Goal: Entertainment & Leisure: Consume media (video, audio)

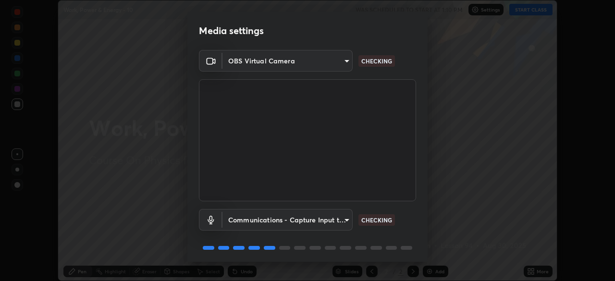
scroll to position [34, 0]
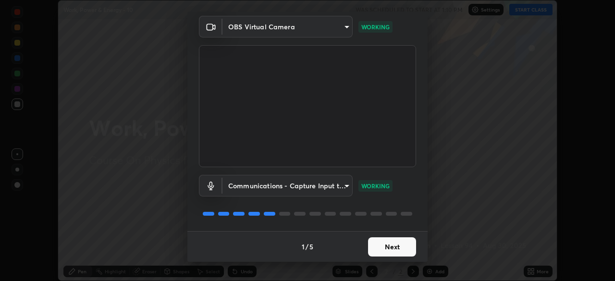
click at [395, 244] on button "Next" at bounding box center [392, 246] width 48 height 19
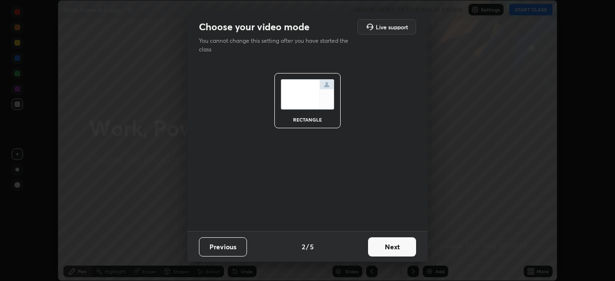
click at [394, 249] on button "Next" at bounding box center [392, 246] width 48 height 19
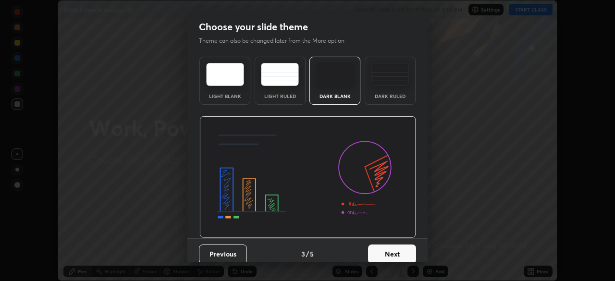
click at [397, 85] on img at bounding box center [390, 74] width 38 height 23
click at [389, 247] on button "Next" at bounding box center [392, 253] width 48 height 19
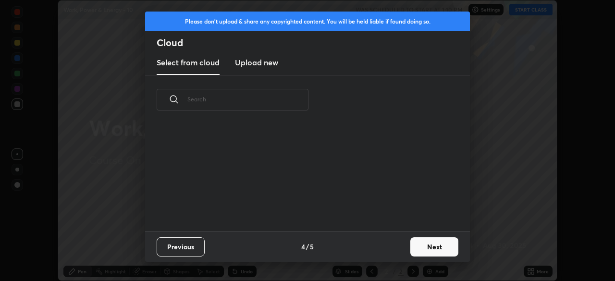
click at [421, 242] on button "Next" at bounding box center [434, 246] width 48 height 19
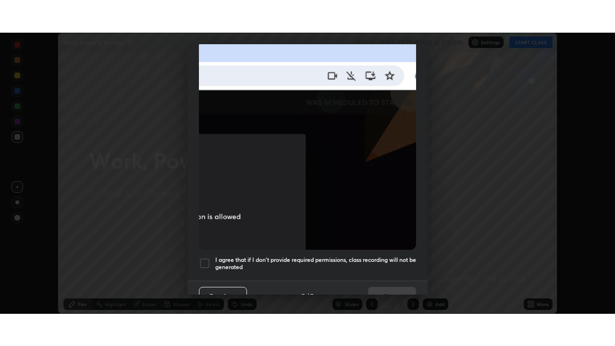
scroll to position [230, 0]
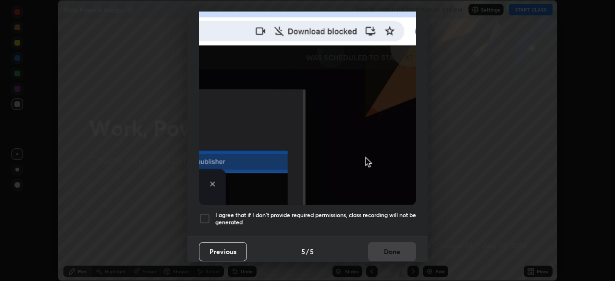
click at [380, 215] on h5 "I agree that if I don't provide required permissions, class recording will not …" at bounding box center [315, 218] width 201 height 15
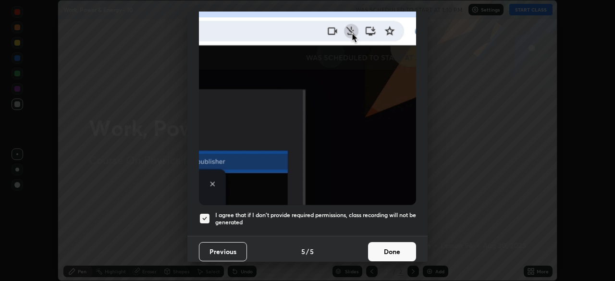
click at [381, 250] on button "Done" at bounding box center [392, 251] width 48 height 19
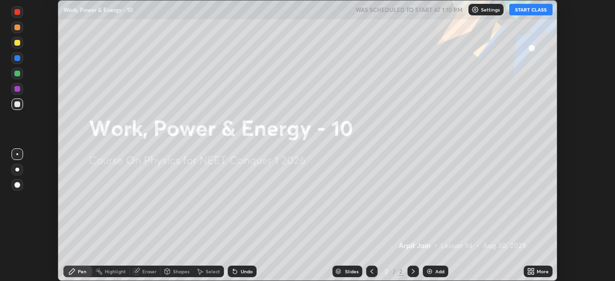
click at [524, 12] on button "START CLASS" at bounding box center [530, 10] width 43 height 12
click at [439, 270] on div "Add" at bounding box center [439, 271] width 9 height 5
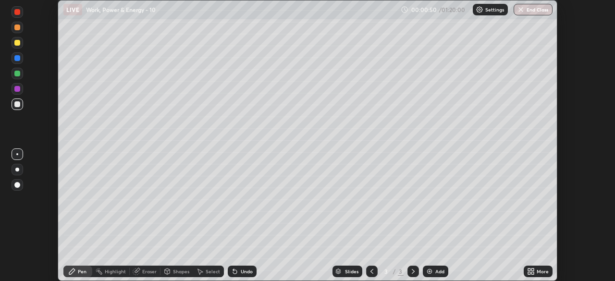
click at [17, 168] on div at bounding box center [17, 170] width 4 height 4
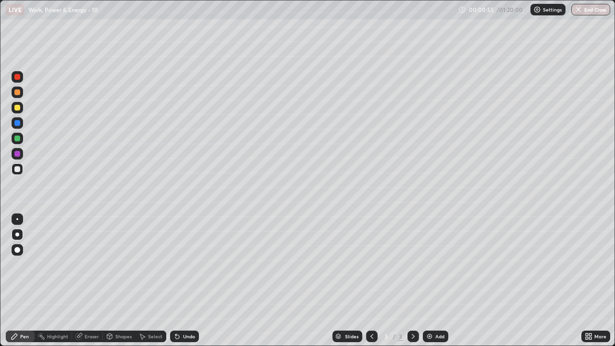
click at [590, 281] on icon at bounding box center [589, 336] width 8 height 8
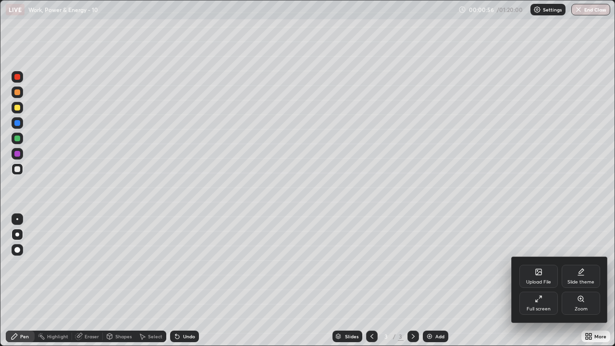
click at [534, 281] on div "Full screen" at bounding box center [538, 303] width 38 height 23
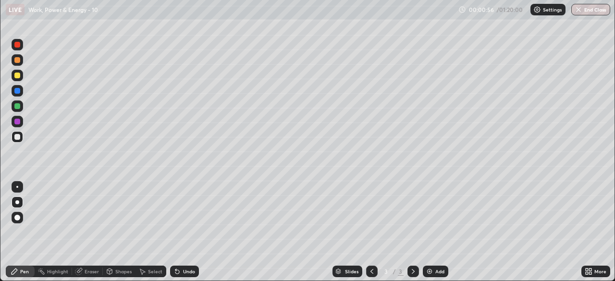
scroll to position [47752, 47418]
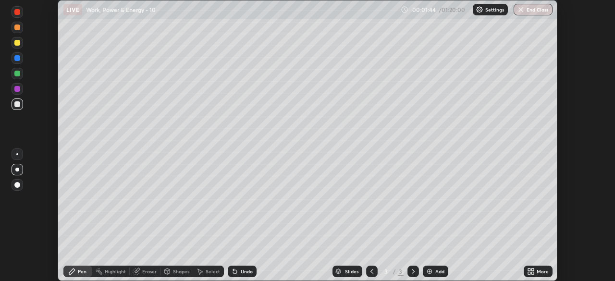
click at [19, 46] on div at bounding box center [18, 43] width 12 height 12
click at [17, 61] on div at bounding box center [18, 58] width 12 height 12
click at [16, 106] on div at bounding box center [17, 104] width 6 height 6
click at [242, 275] on div "Undo" at bounding box center [242, 272] width 29 height 12
click at [436, 270] on div "Add" at bounding box center [439, 271] width 9 height 5
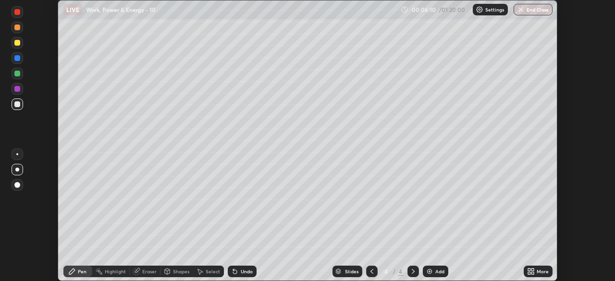
click at [366, 269] on div at bounding box center [372, 272] width 12 height 12
click at [412, 272] on icon at bounding box center [413, 272] width 8 height 8
click at [18, 105] on div at bounding box center [17, 104] width 6 height 6
click at [18, 57] on div at bounding box center [17, 58] width 6 height 6
click at [143, 275] on div "Eraser" at bounding box center [145, 272] width 31 height 12
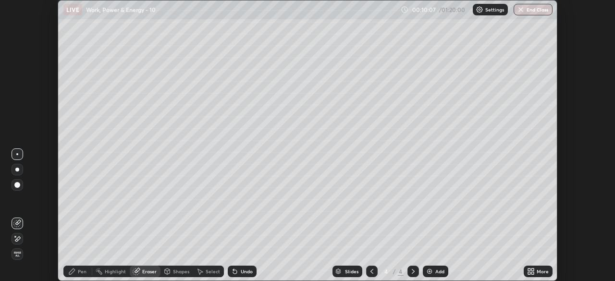
click at [105, 275] on div "Highlight" at bounding box center [110, 272] width 37 height 12
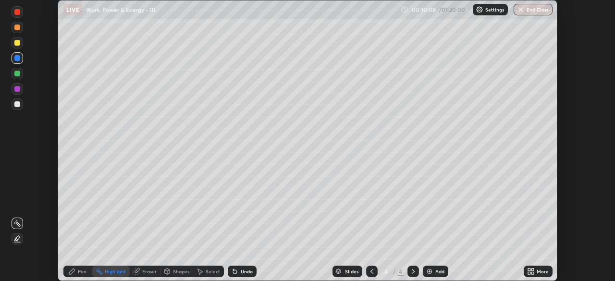
click at [17, 224] on icon at bounding box center [17, 224] width 8 height 8
click at [16, 105] on div at bounding box center [17, 104] width 6 height 6
click at [14, 87] on div at bounding box center [17, 89] width 6 height 6
click at [17, 242] on icon at bounding box center [17, 242] width 6 height 0
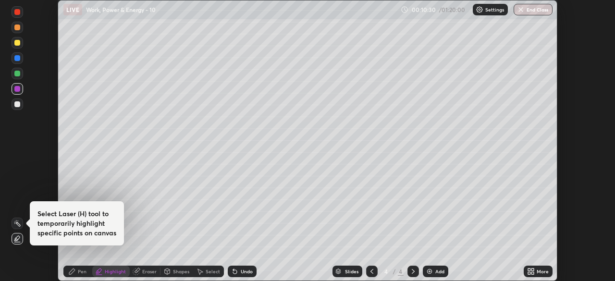
click at [44, 216] on h4 "Select Laser (H) tool to temporarily highlight specific points on canvas" at bounding box center [76, 223] width 79 height 29
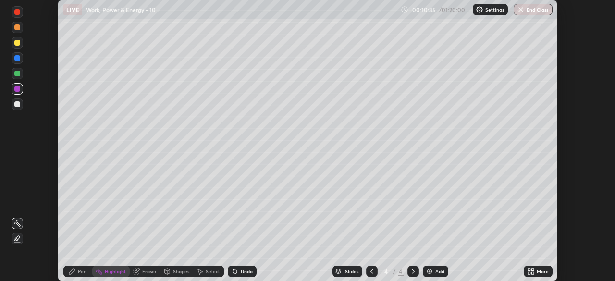
click at [73, 270] on icon at bounding box center [72, 272] width 6 height 6
click at [16, 154] on div at bounding box center [17, 154] width 2 height 2
click at [242, 270] on div "Undo" at bounding box center [247, 271] width 12 height 5
click at [241, 272] on div "Undo" at bounding box center [247, 271] width 12 height 5
click at [241, 271] on div "Undo" at bounding box center [247, 271] width 12 height 5
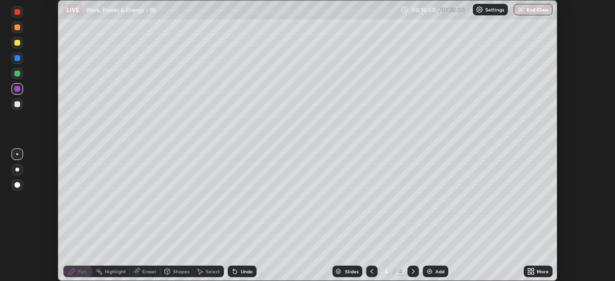
click at [17, 104] on div at bounding box center [17, 104] width 6 height 6
click at [435, 274] on div "Add" at bounding box center [439, 271] width 9 height 5
click at [16, 174] on div at bounding box center [18, 170] width 12 height 12
click at [109, 271] on div "Highlight" at bounding box center [115, 271] width 21 height 5
click at [17, 240] on icon at bounding box center [17, 239] width 2 height 2
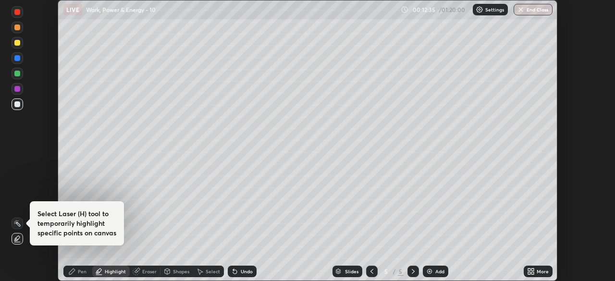
click at [18, 91] on div at bounding box center [17, 89] width 6 height 6
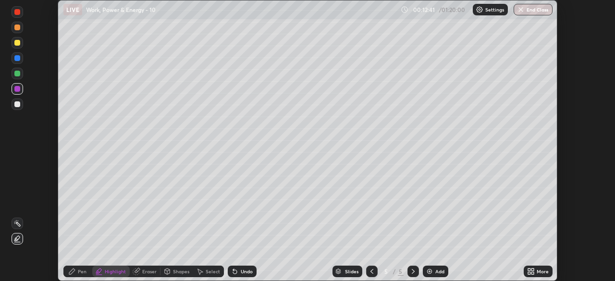
click at [73, 268] on icon at bounding box center [72, 272] width 8 height 8
click at [16, 104] on div at bounding box center [17, 104] width 6 height 6
click at [208, 273] on div "Select" at bounding box center [213, 271] width 14 height 5
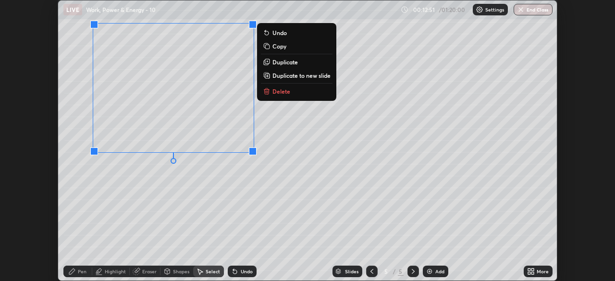
click at [282, 64] on p "Duplicate" at bounding box center [284, 62] width 25 height 8
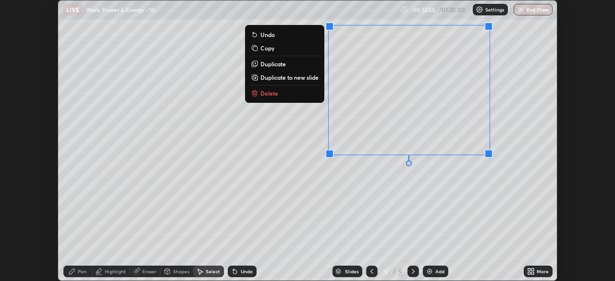
click at [299, 203] on div "0 ° Undo Copy Duplicate Duplicate to new slide Delete" at bounding box center [307, 140] width 499 height 280
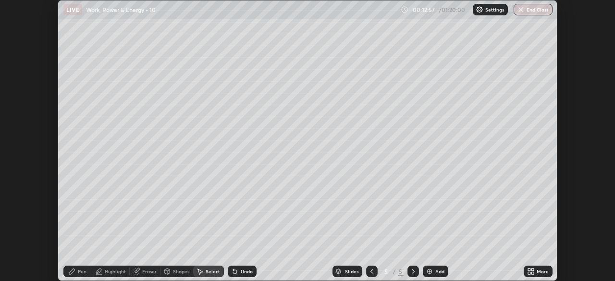
click at [84, 273] on div "Pen" at bounding box center [82, 271] width 9 height 5
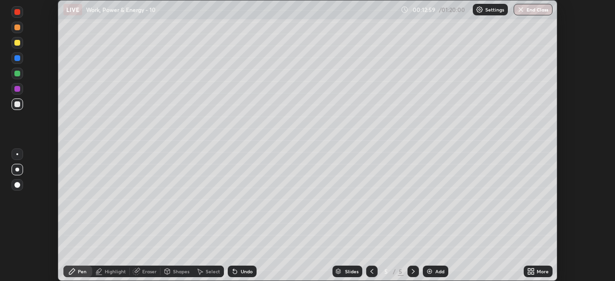
click at [18, 45] on div at bounding box center [17, 43] width 6 height 6
click at [117, 275] on div "Highlight" at bounding box center [110, 272] width 37 height 12
click at [75, 274] on icon at bounding box center [72, 272] width 8 height 8
click at [16, 105] on div at bounding box center [17, 104] width 6 height 6
click at [436, 274] on div "Add" at bounding box center [435, 272] width 25 height 12
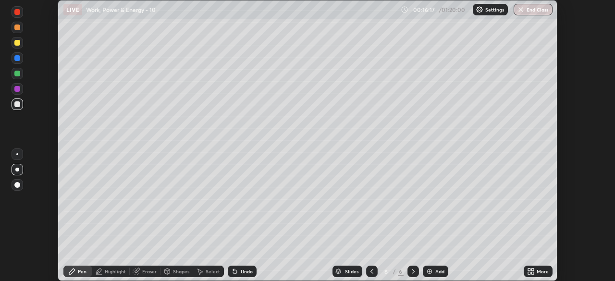
click at [15, 105] on div at bounding box center [17, 104] width 6 height 6
click at [17, 58] on div at bounding box center [17, 58] width 6 height 6
click at [20, 43] on div at bounding box center [17, 43] width 6 height 6
click at [109, 272] on div "Highlight" at bounding box center [115, 271] width 21 height 5
click at [17, 88] on div at bounding box center [17, 89] width 6 height 6
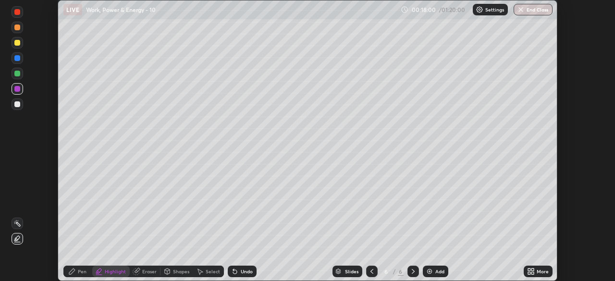
click at [75, 270] on icon at bounding box center [72, 272] width 8 height 8
click at [113, 271] on div "Highlight" at bounding box center [115, 271] width 21 height 5
click at [18, 108] on div at bounding box center [18, 104] width 12 height 12
click at [74, 275] on div "Pen" at bounding box center [77, 272] width 29 height 12
click at [18, 74] on div at bounding box center [17, 74] width 6 height 6
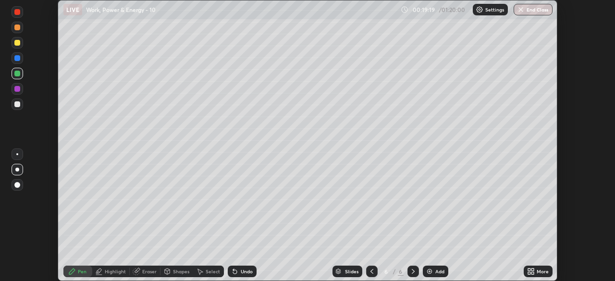
click at [15, 41] on div at bounding box center [17, 43] width 6 height 6
click at [111, 271] on div "Highlight" at bounding box center [115, 271] width 21 height 5
click at [17, 74] on div at bounding box center [17, 74] width 6 height 6
click at [73, 271] on icon at bounding box center [72, 272] width 6 height 6
click at [17, 103] on div at bounding box center [17, 104] width 6 height 6
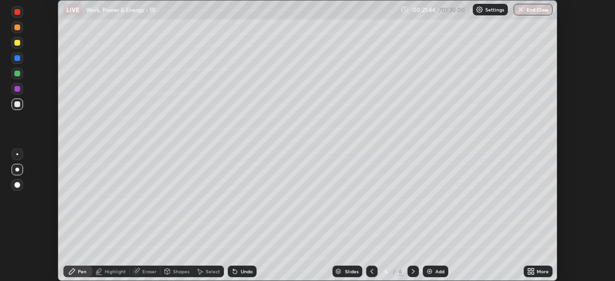
click at [116, 273] on div "Highlight" at bounding box center [115, 271] width 21 height 5
click at [16, 226] on icon at bounding box center [17, 224] width 8 height 8
click at [17, 59] on div at bounding box center [17, 58] width 6 height 6
click at [78, 271] on div "Pen" at bounding box center [82, 271] width 9 height 5
click at [19, 102] on div at bounding box center [17, 104] width 6 height 6
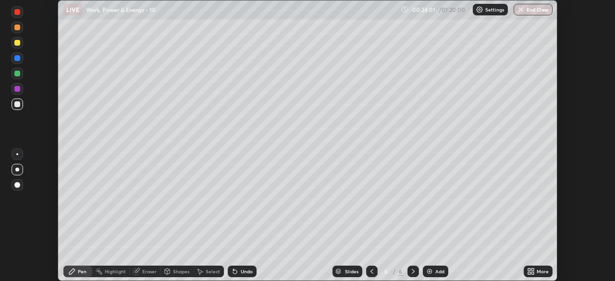
click at [435, 270] on div "Add" at bounding box center [439, 271] width 9 height 5
click at [16, 105] on div at bounding box center [17, 104] width 6 height 6
click at [144, 270] on div "Eraser" at bounding box center [149, 271] width 14 height 5
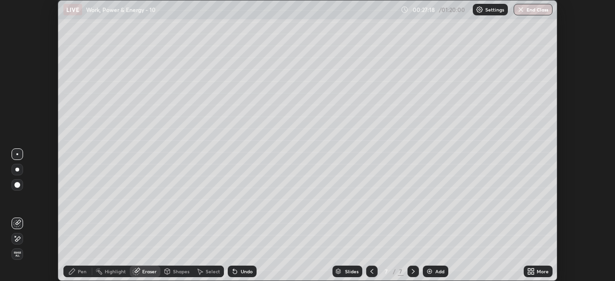
click at [15, 236] on icon at bounding box center [15, 236] width 1 height 1
click at [430, 270] on img at bounding box center [430, 272] width 8 height 8
click at [74, 272] on icon at bounding box center [72, 272] width 8 height 8
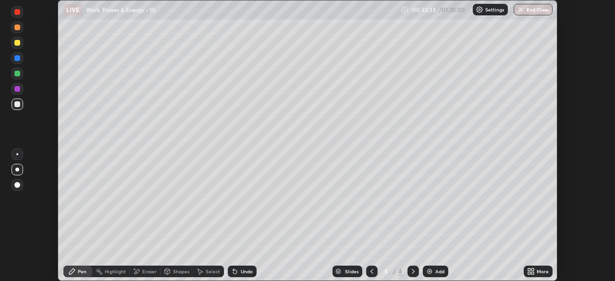
click at [437, 272] on div "Add" at bounding box center [439, 271] width 9 height 5
click at [18, 60] on div at bounding box center [17, 58] width 6 height 6
click at [435, 273] on div "Add" at bounding box center [439, 271] width 9 height 5
click at [370, 271] on icon at bounding box center [371, 272] width 8 height 8
click at [416, 274] on div at bounding box center [413, 272] width 12 height 12
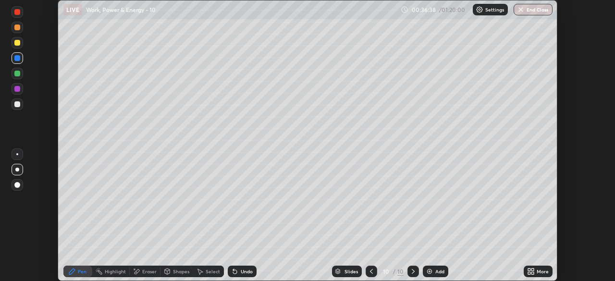
click at [18, 153] on div at bounding box center [18, 154] width 12 height 12
click at [18, 104] on div at bounding box center [17, 104] width 6 height 6
click at [20, 75] on div at bounding box center [18, 74] width 12 height 12
click at [22, 105] on div at bounding box center [18, 104] width 12 height 12
click at [15, 171] on div at bounding box center [18, 170] width 12 height 12
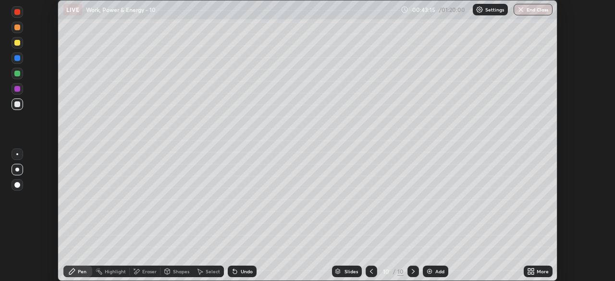
click at [435, 271] on div "Add" at bounding box center [439, 271] width 9 height 5
click at [14, 153] on div at bounding box center [18, 154] width 12 height 12
click at [19, 45] on div at bounding box center [17, 43] width 6 height 6
click at [16, 107] on div at bounding box center [17, 104] width 6 height 6
click at [431, 269] on img at bounding box center [430, 272] width 8 height 8
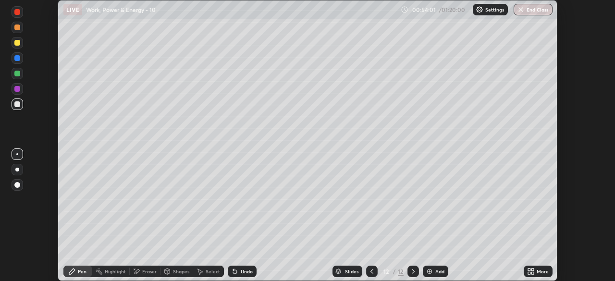
click at [15, 171] on div at bounding box center [18, 170] width 12 height 12
click at [18, 60] on div at bounding box center [17, 58] width 6 height 6
click at [433, 271] on div "Add" at bounding box center [435, 272] width 25 height 12
click at [17, 105] on div at bounding box center [17, 104] width 6 height 6
click at [18, 153] on div at bounding box center [17, 154] width 2 height 2
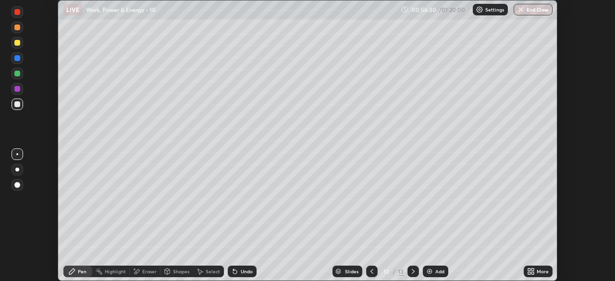
click at [17, 72] on div at bounding box center [17, 74] width 6 height 6
click at [16, 104] on div at bounding box center [17, 104] width 6 height 6
click at [146, 274] on div "Eraser" at bounding box center [149, 271] width 14 height 5
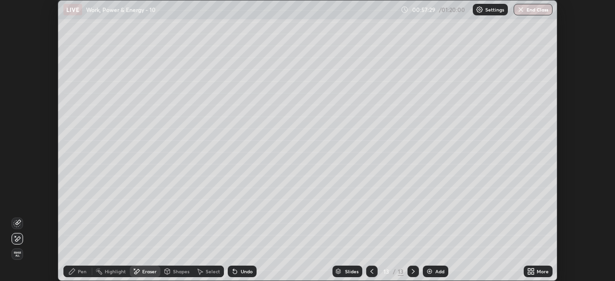
click at [115, 270] on div "Highlight" at bounding box center [115, 271] width 21 height 5
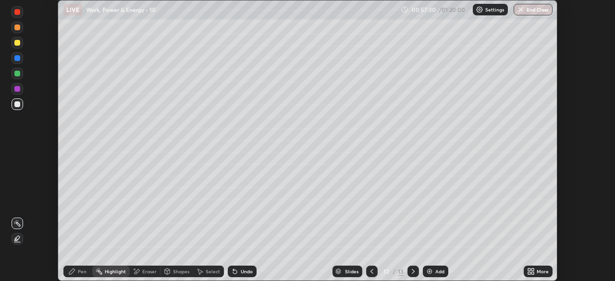
click at [19, 236] on icon at bounding box center [17, 238] width 5 height 5
click at [15, 59] on div at bounding box center [17, 58] width 6 height 6
click at [17, 44] on div at bounding box center [17, 43] width 6 height 6
click at [71, 276] on div "Pen" at bounding box center [77, 272] width 29 height 12
click at [17, 106] on div at bounding box center [17, 104] width 6 height 6
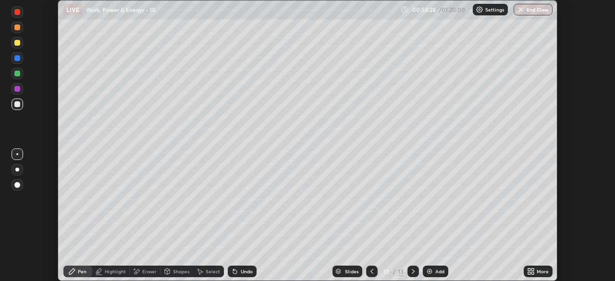
click at [146, 262] on div "Eraser" at bounding box center [145, 271] width 31 height 19
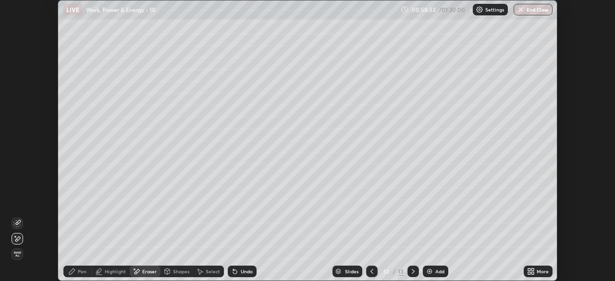
click at [234, 272] on icon at bounding box center [235, 272] width 4 height 4
click at [233, 274] on icon at bounding box center [235, 272] width 8 height 8
click at [233, 276] on div "Undo" at bounding box center [242, 272] width 29 height 12
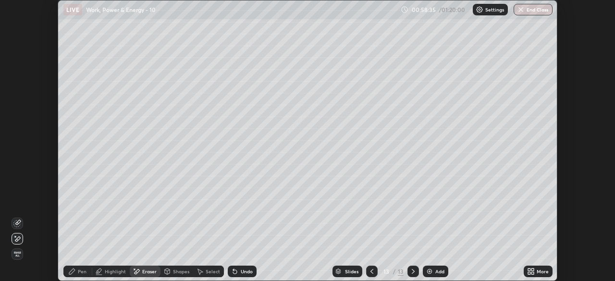
click at [233, 276] on div "Undo" at bounding box center [242, 272] width 29 height 12
click at [234, 277] on div "Undo" at bounding box center [240, 271] width 33 height 19
click at [85, 274] on div "Pen" at bounding box center [82, 271] width 9 height 5
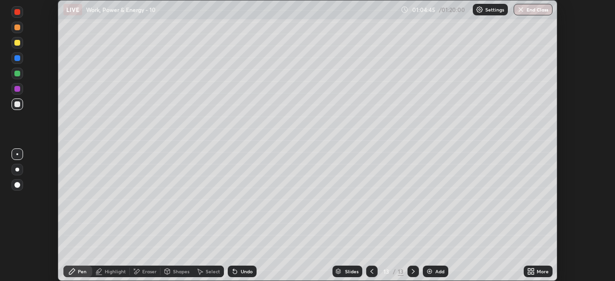
click at [432, 273] on img at bounding box center [430, 272] width 8 height 8
click at [109, 273] on div "Highlight" at bounding box center [115, 271] width 21 height 5
click at [19, 74] on div at bounding box center [17, 74] width 6 height 6
click at [77, 276] on div "Pen" at bounding box center [77, 272] width 29 height 12
click at [18, 105] on div at bounding box center [17, 104] width 6 height 6
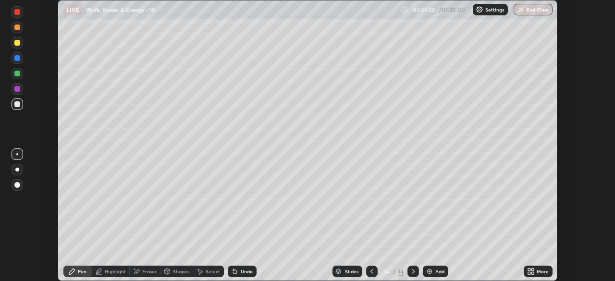
click at [17, 43] on div at bounding box center [17, 43] width 6 height 6
click at [369, 262] on div at bounding box center [372, 271] width 12 height 19
click at [408, 270] on div at bounding box center [413, 272] width 12 height 12
click at [430, 269] on img at bounding box center [430, 272] width 8 height 8
click at [19, 59] on div at bounding box center [17, 58] width 6 height 6
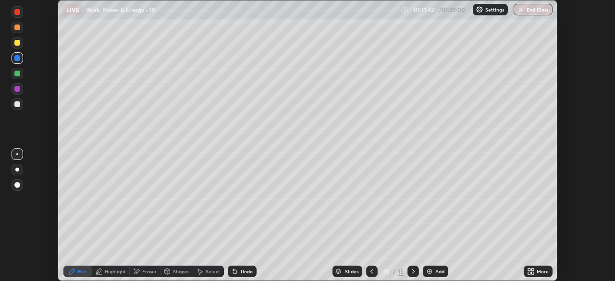
click at [108, 271] on div "Highlight" at bounding box center [115, 271] width 21 height 5
click at [17, 224] on rect at bounding box center [18, 224] width 5 height 5
click at [15, 44] on div at bounding box center [17, 43] width 6 height 6
click at [76, 271] on div "Pen" at bounding box center [77, 272] width 29 height 12
click at [18, 155] on div at bounding box center [17, 154] width 2 height 2
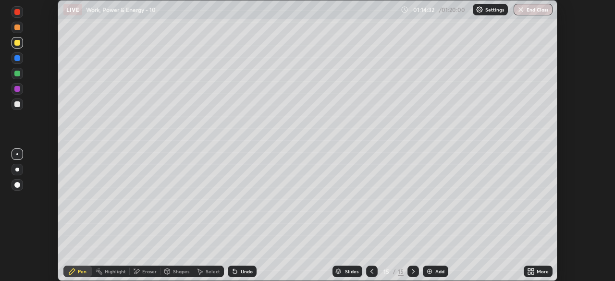
click at [17, 103] on div at bounding box center [17, 104] width 6 height 6
click at [144, 270] on div "Eraser" at bounding box center [149, 271] width 14 height 5
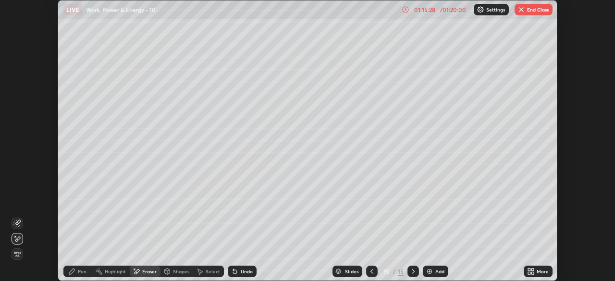
click at [18, 238] on icon at bounding box center [17, 239] width 8 height 8
click at [73, 269] on icon at bounding box center [72, 272] width 6 height 6
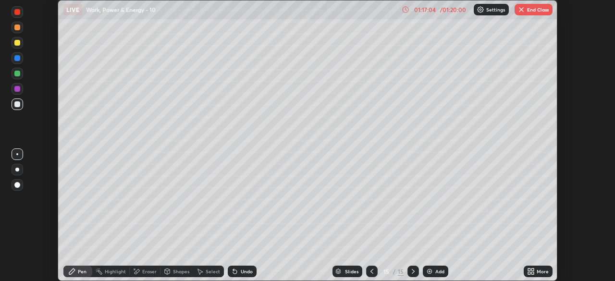
click at [523, 10] on img "button" at bounding box center [521, 10] width 8 height 8
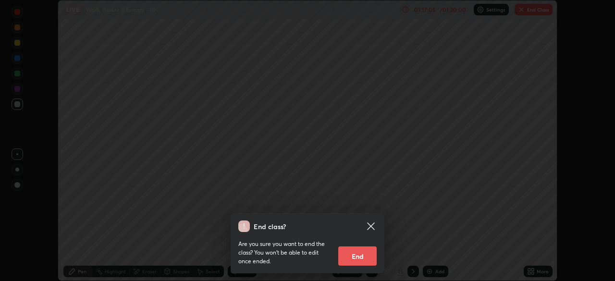
click at [364, 259] on button "End" at bounding box center [357, 255] width 38 height 19
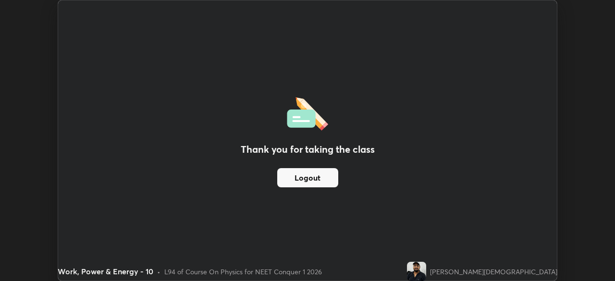
click at [317, 176] on button "Logout" at bounding box center [307, 177] width 61 height 19
